Goal: Task Accomplishment & Management: Complete application form

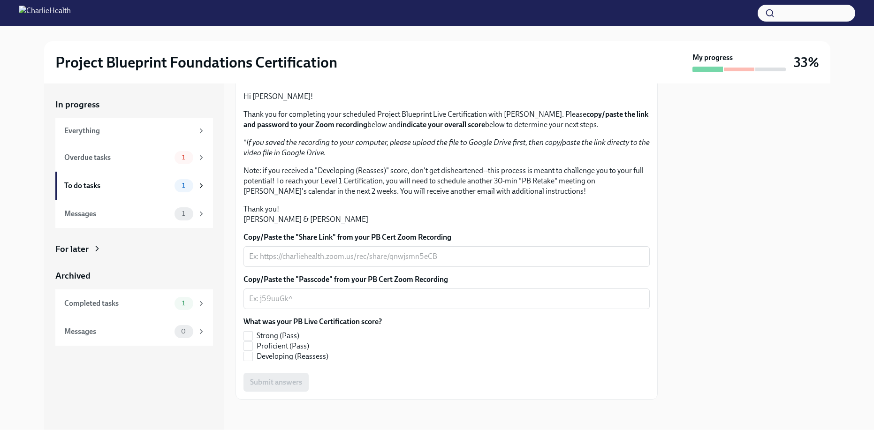
scroll to position [160, 0]
click at [279, 257] on textarea "Copy/Paste the "Share Link" from your PB Cert Zoom Recording" at bounding box center [446, 256] width 395 height 11
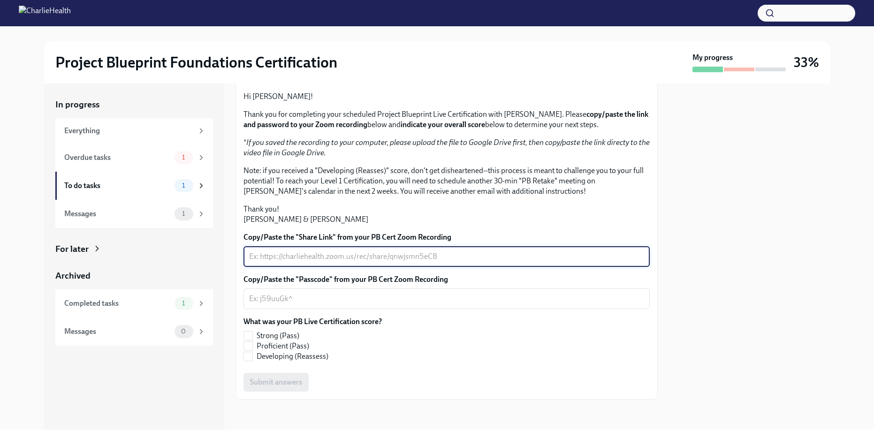
paste textarea "[URL][DOMAIN_NAME]"
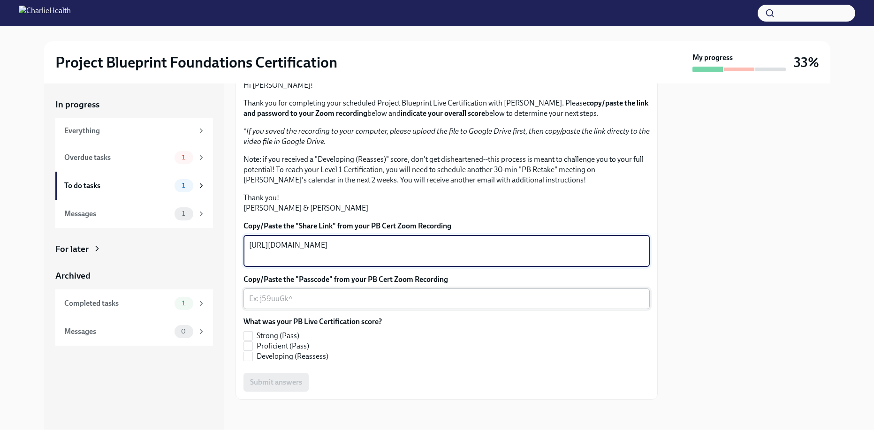
type textarea "[URL][DOMAIN_NAME]"
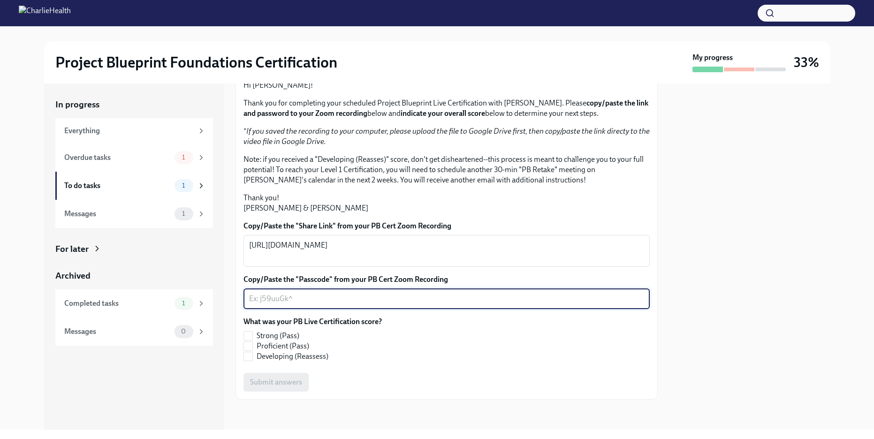
click at [300, 304] on textarea "Copy/Paste the "Passcode" from your PB Cert Zoom Recording" at bounding box center [446, 298] width 395 height 11
paste textarea "!!6in3&!"
type textarea "!!6in3&!"
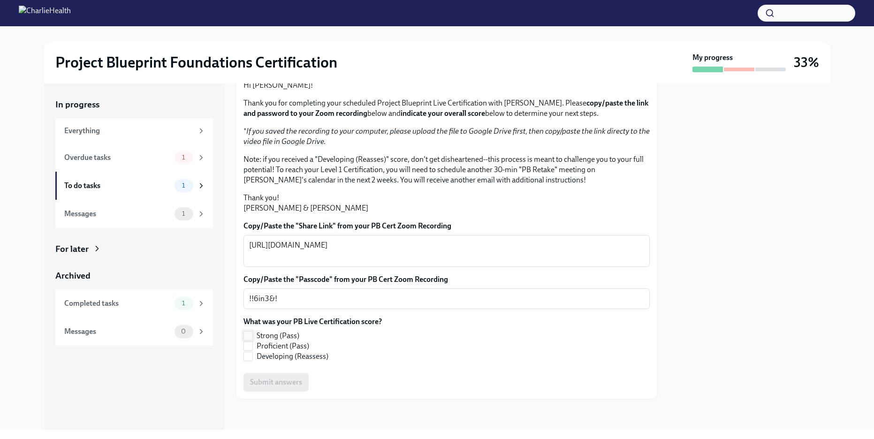
click at [249, 340] on input "Strong (Pass)" at bounding box center [248, 336] width 8 height 8
checkbox input "true"
click at [281, 384] on span "Submit answers" at bounding box center [276, 382] width 52 height 9
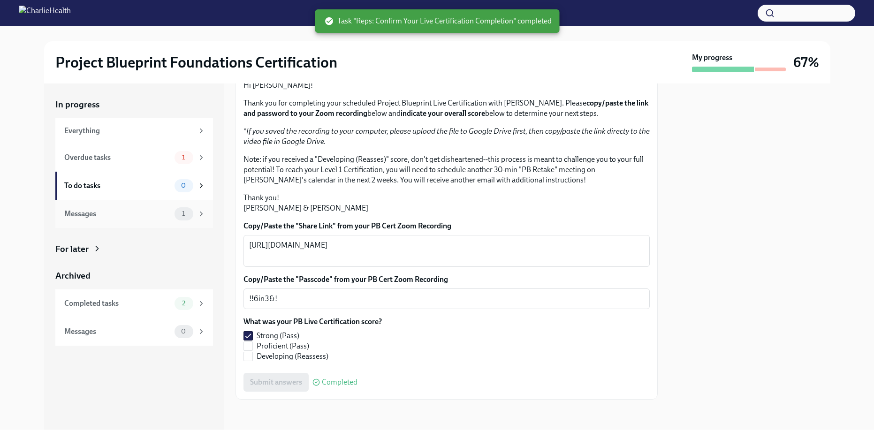
click at [187, 217] on div "1" at bounding box center [184, 213] width 19 height 13
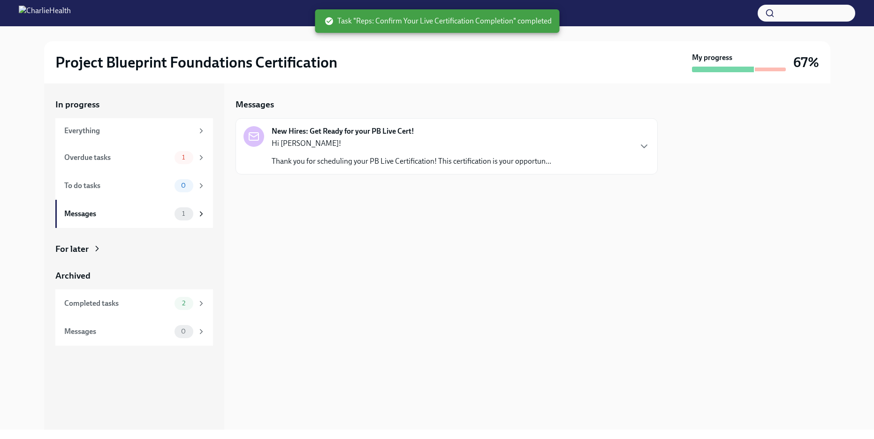
click at [344, 158] on p "Thank you for scheduling your PB Live Certification! This certification is your…" at bounding box center [412, 161] width 280 height 10
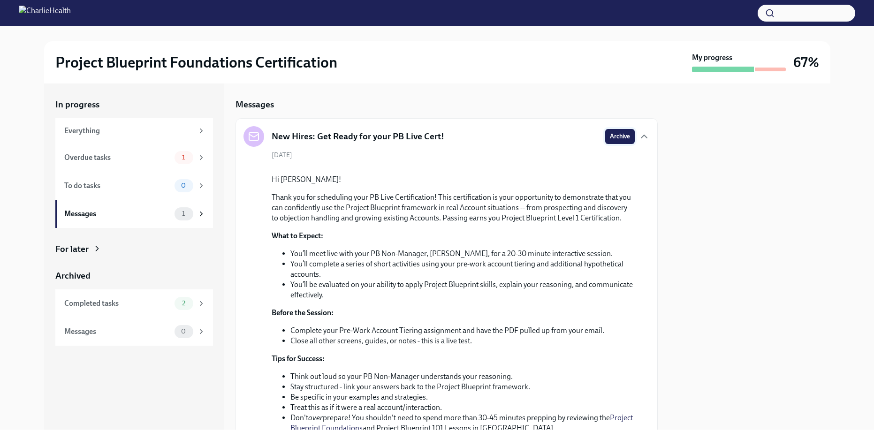
click at [610, 139] on span "Archive" at bounding box center [620, 136] width 20 height 9
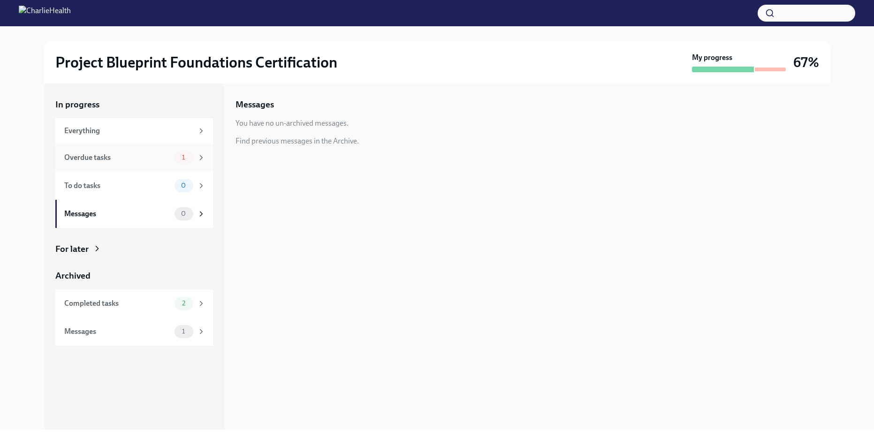
click at [169, 158] on div "Overdue tasks" at bounding box center [117, 157] width 107 height 10
click at [357, 142] on div "Overdue New Hires: Complete Your Pre-Work Account Tiering Due [DATE]" at bounding box center [447, 133] width 422 height 31
click at [253, 134] on span "Overdue" at bounding box center [261, 133] width 35 height 7
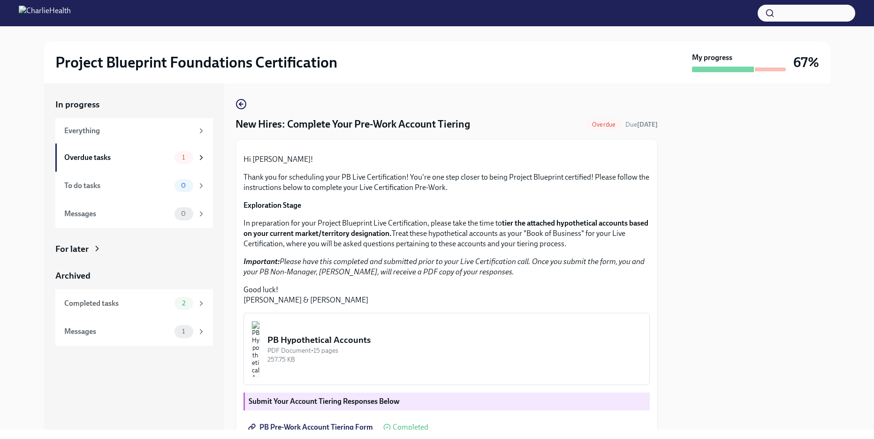
click at [453, 147] on button "Zoom image" at bounding box center [447, 147] width 102 height 0
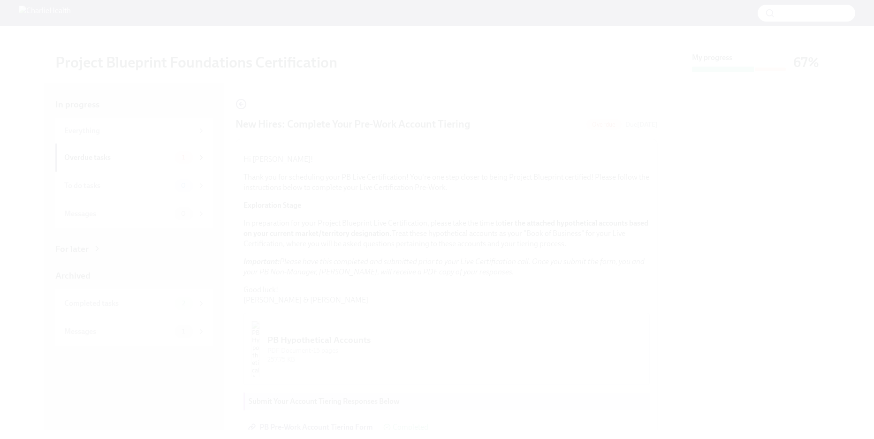
click at [453, 201] on button "Unzoom image" at bounding box center [437, 219] width 874 height 439
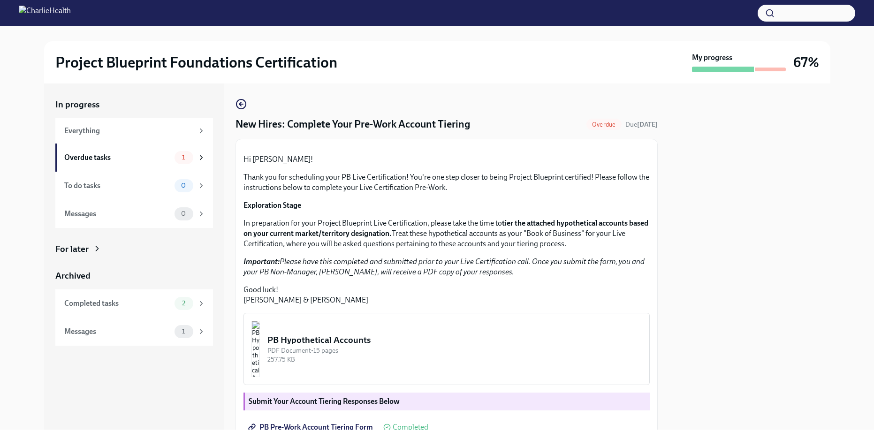
click at [594, 124] on span "Overdue" at bounding box center [603, 124] width 35 height 7
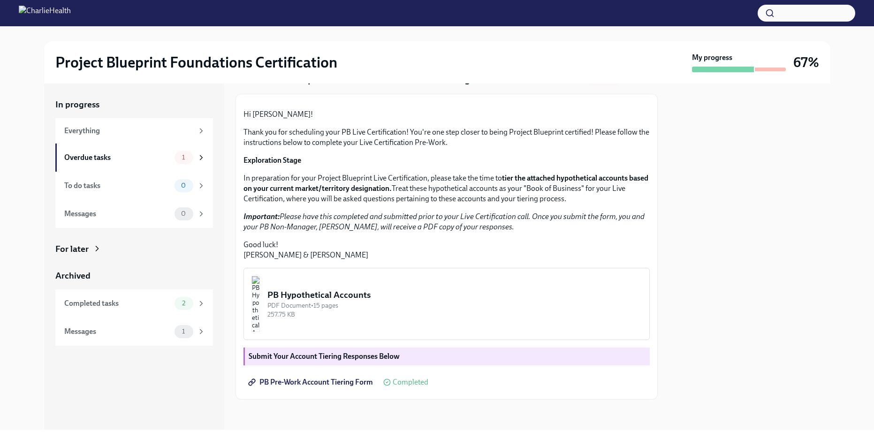
scroll to position [142, 0]
click at [339, 356] on strong "Submit Your Account Tiering Responses Below" at bounding box center [324, 356] width 151 height 9
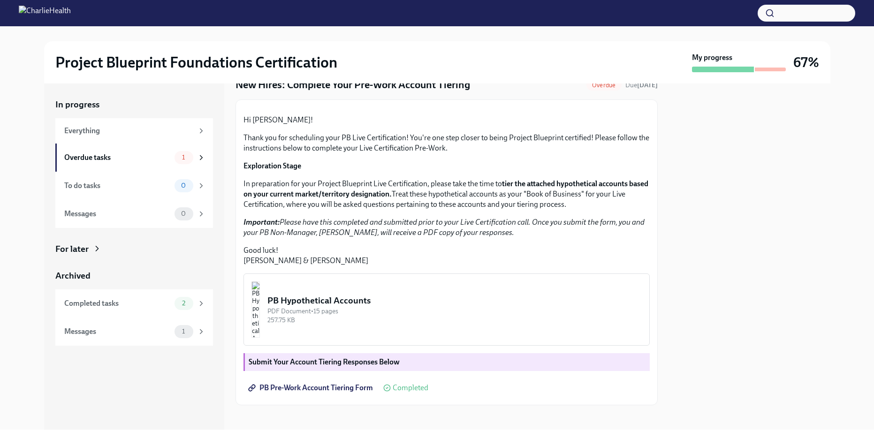
scroll to position [0, 0]
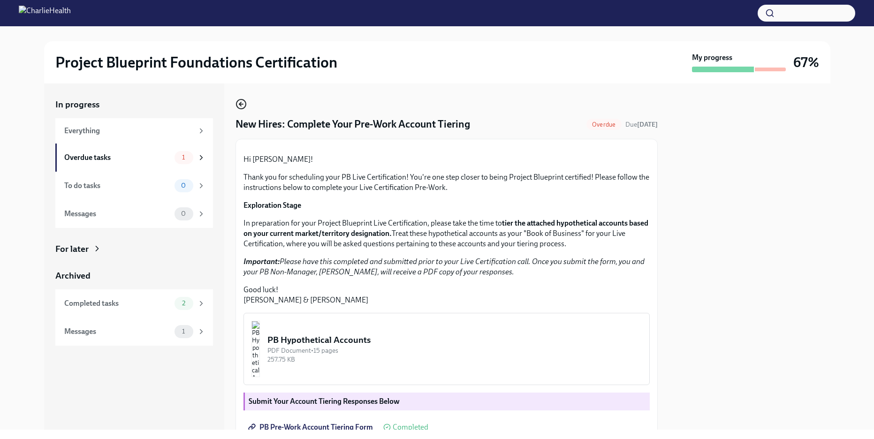
click at [242, 107] on icon "button" at bounding box center [241, 104] width 11 height 11
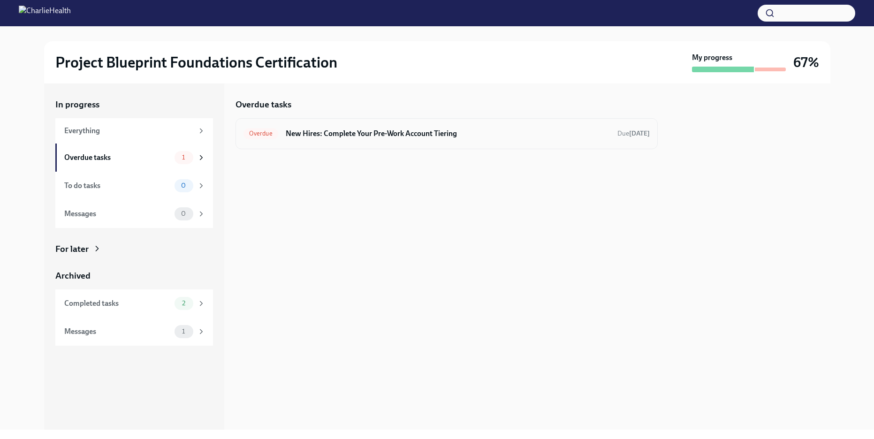
click at [278, 137] on div "Overdue New Hires: Complete Your Pre-Work Account Tiering Due [DATE]" at bounding box center [447, 133] width 406 height 15
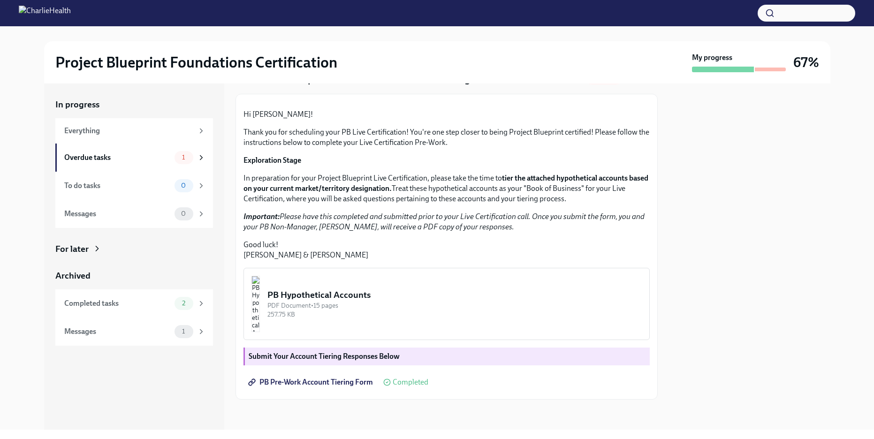
scroll to position [142, 0]
click at [283, 159] on strong "Exploration Stage" at bounding box center [273, 160] width 58 height 9
click at [279, 181] on p "In preparation for your Project Blueprint Live Certification, please take the t…" at bounding box center [447, 188] width 406 height 31
drag, startPoint x: 272, startPoint y: 210, endPoint x: 272, endPoint y: 215, distance: 4.7
click at [272, 211] on div "Hi [PERSON_NAME]! Thank you for scheduling your PB Live Certification! You're o…" at bounding box center [447, 184] width 406 height 151
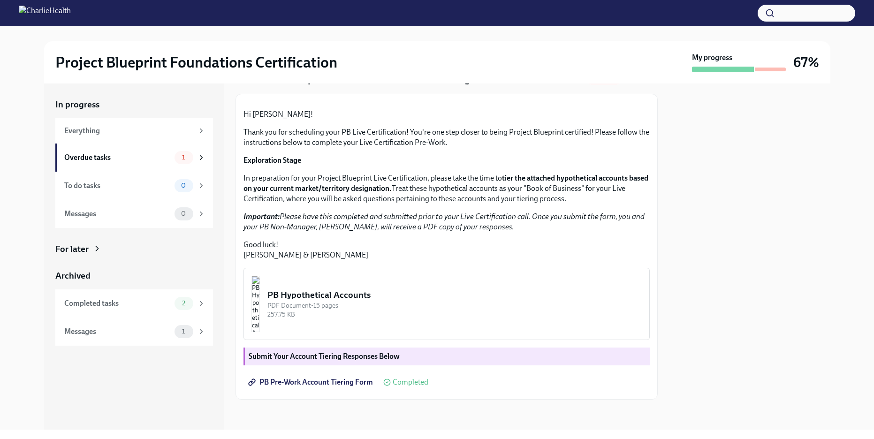
click at [270, 222] on em "Important: Please have this completed and submitted prior to your Live Certific…" at bounding box center [444, 221] width 401 height 19
drag, startPoint x: 270, startPoint y: 250, endPoint x: 279, endPoint y: 261, distance: 14.4
click at [270, 250] on p "Good luck! [PERSON_NAME] & [PERSON_NAME]" at bounding box center [447, 250] width 406 height 21
click at [344, 307] on div "PDF Document • 15 pages" at bounding box center [454, 305] width 374 height 9
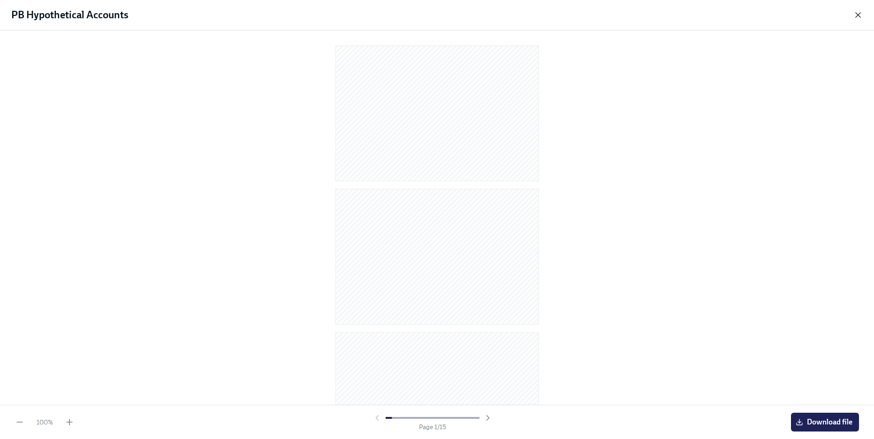
click at [854, 18] on icon "button" at bounding box center [857, 14] width 9 height 9
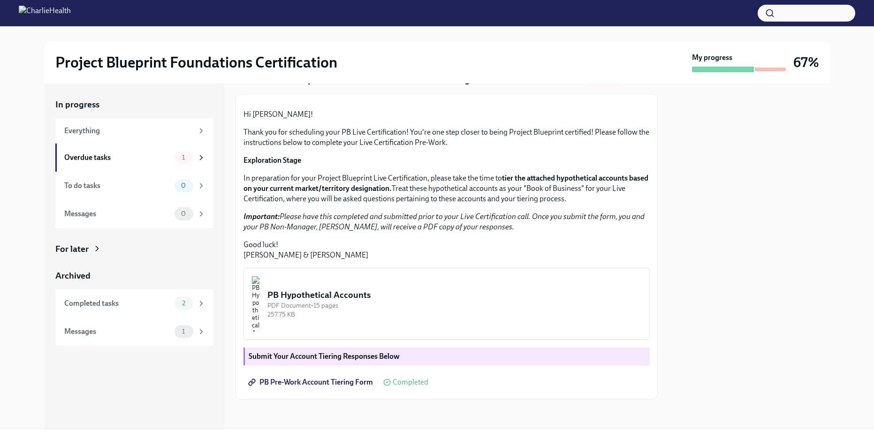
click at [276, 359] on strong "Submit Your Account Tiering Responses Below" at bounding box center [324, 356] width 151 height 9
